Goal: Information Seeking & Learning: Learn about a topic

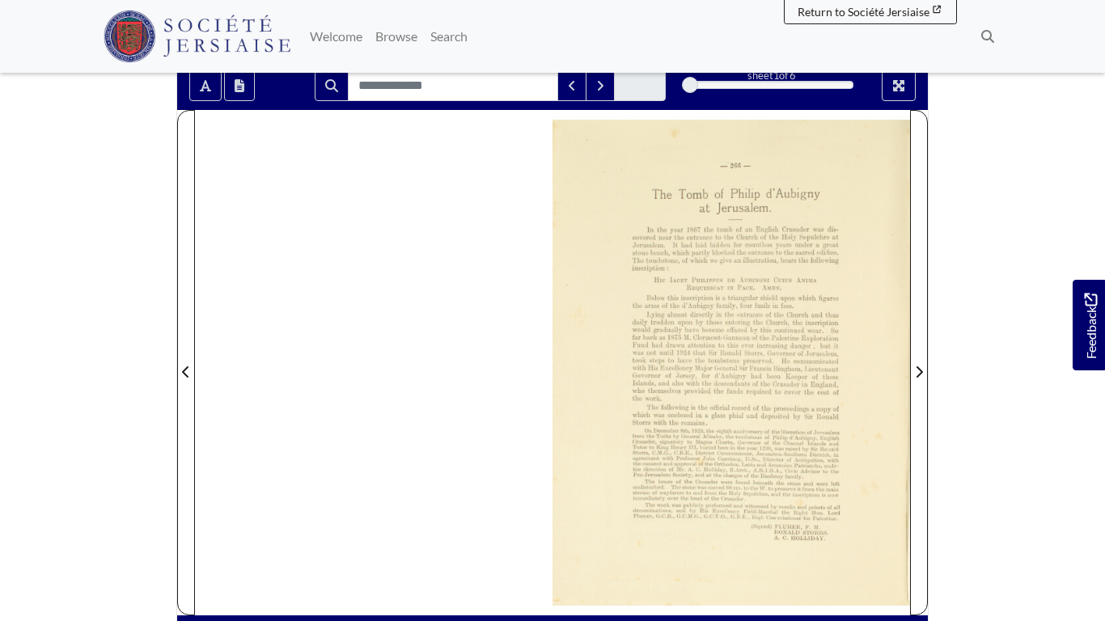
scroll to position [291, 0]
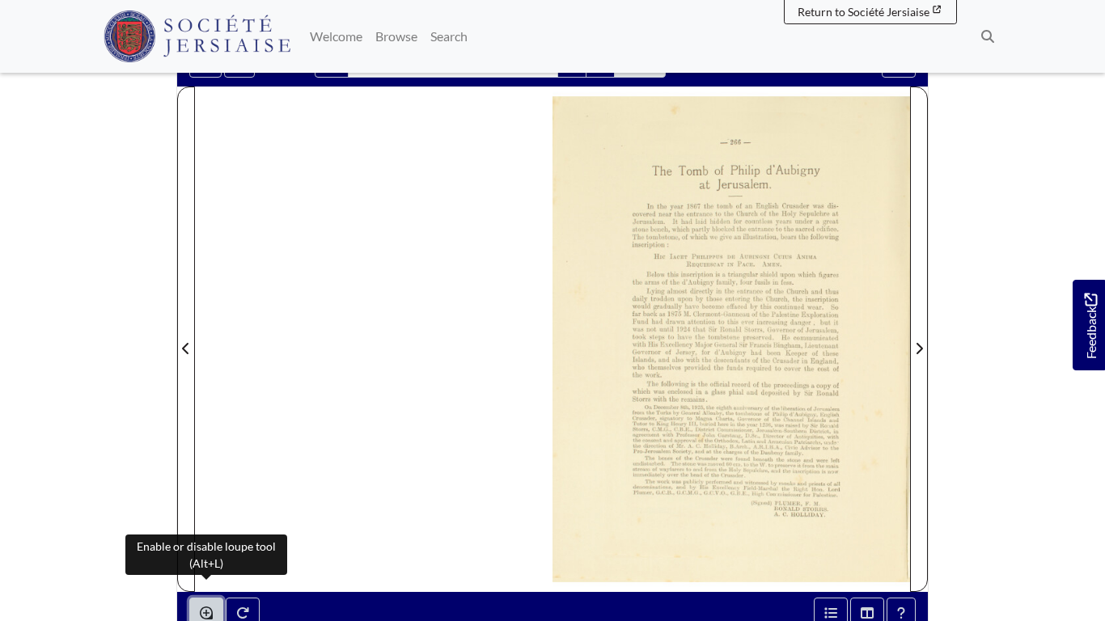
click at [201, 607] on icon "Enable or disable loupe tool (Alt+L)" at bounding box center [206, 613] width 13 height 13
click at [205, 607] on icon "Enable or disable loupe tool (Alt+L)" at bounding box center [206, 613] width 13 height 13
